Goal: Transaction & Acquisition: Book appointment/travel/reservation

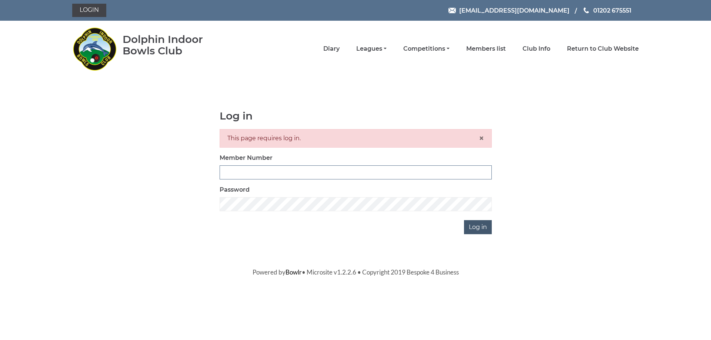
type input "3279"
click at [485, 232] on input "Log in" at bounding box center [478, 227] width 28 height 14
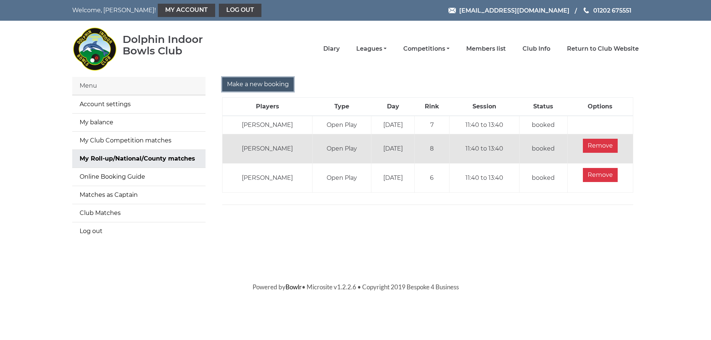
click at [265, 84] on input "Make a new booking" at bounding box center [257, 84] width 71 height 14
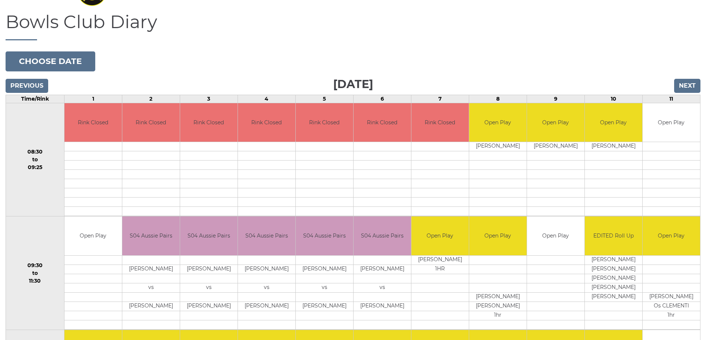
scroll to position [66, 0]
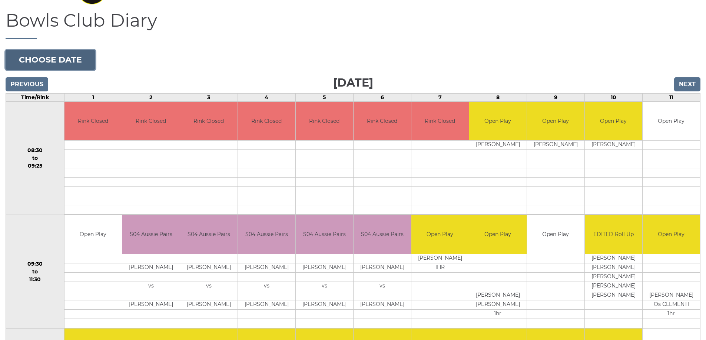
click at [79, 62] on button "Choose date" at bounding box center [51, 60] width 90 height 20
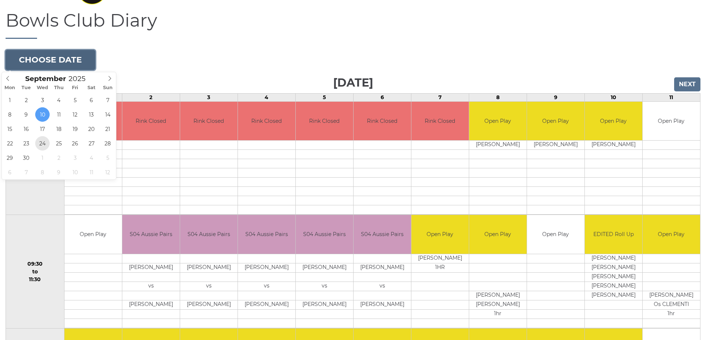
type input "[DATE]"
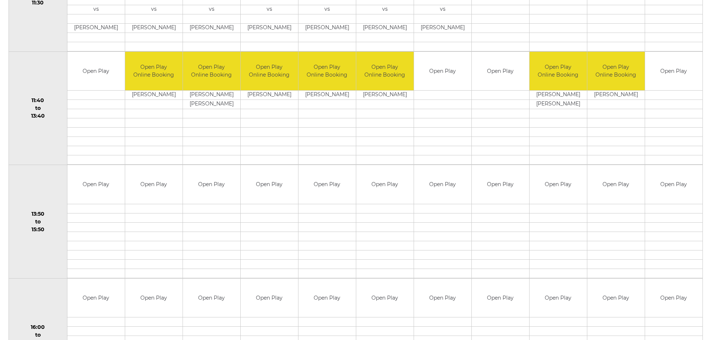
scroll to position [330, 0]
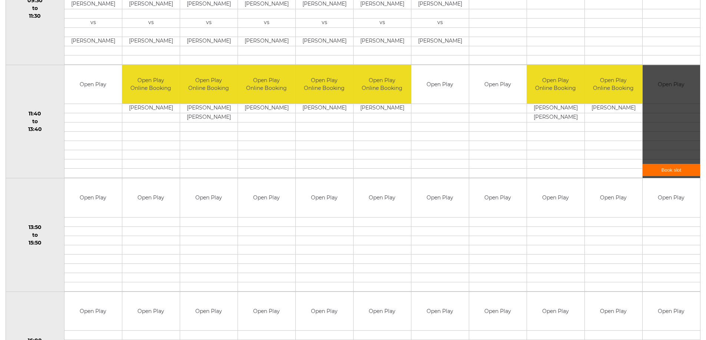
click at [673, 170] on link "Book slot" at bounding box center [670, 170] width 57 height 12
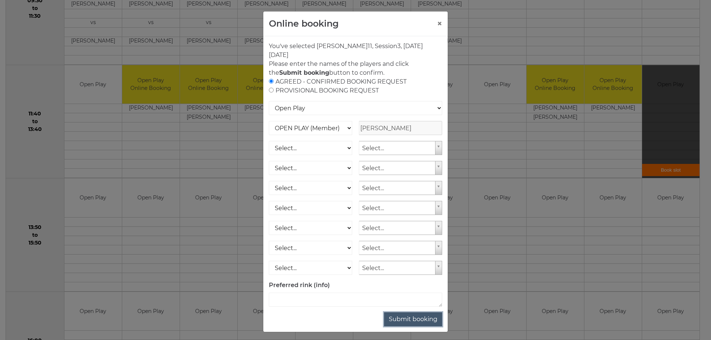
click at [413, 322] on button "Submit booking" at bounding box center [413, 320] width 58 height 14
click at [419, 321] on button "Submit booking" at bounding box center [413, 320] width 58 height 14
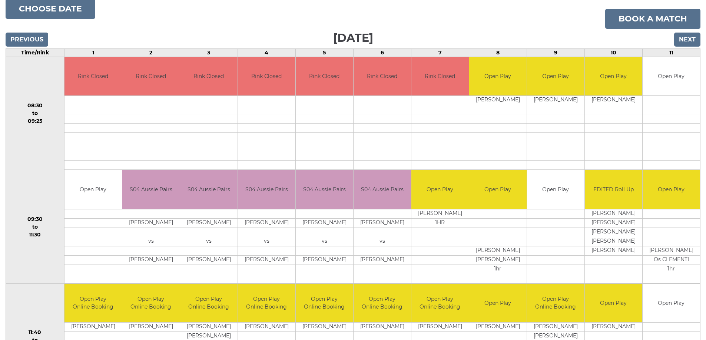
scroll to position [126, 0]
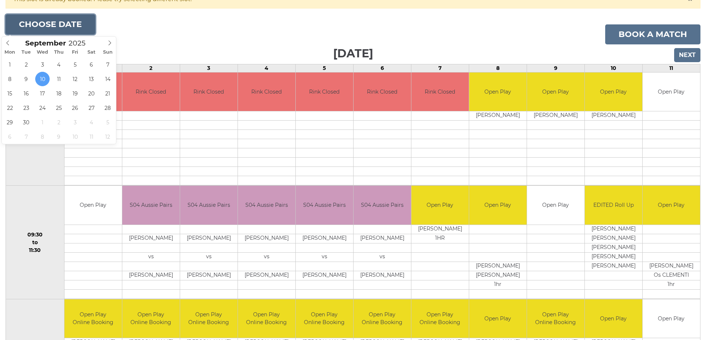
click at [60, 26] on button "Choose date" at bounding box center [51, 24] width 90 height 20
type input "[DATE]"
